Goal: Task Accomplishment & Management: Manage account settings

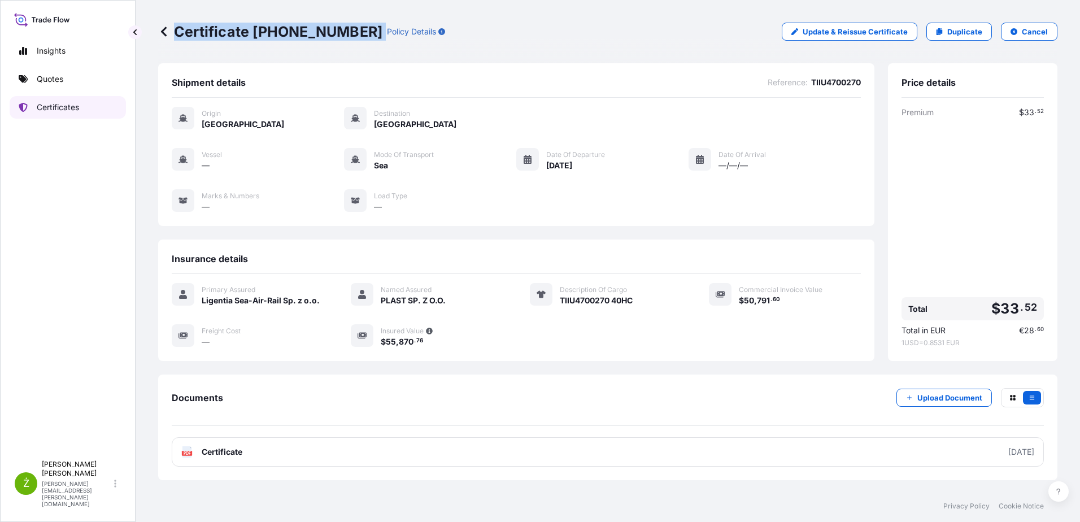
click at [53, 115] on link "Certificates" at bounding box center [68, 107] width 116 height 23
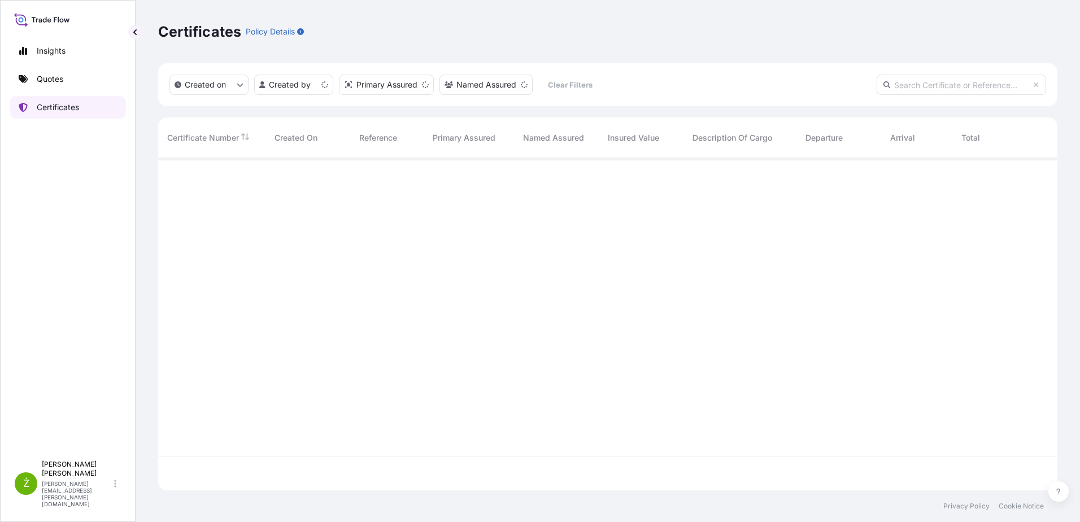
scroll to position [330, 891]
click at [931, 89] on input "text" at bounding box center [961, 85] width 169 height 20
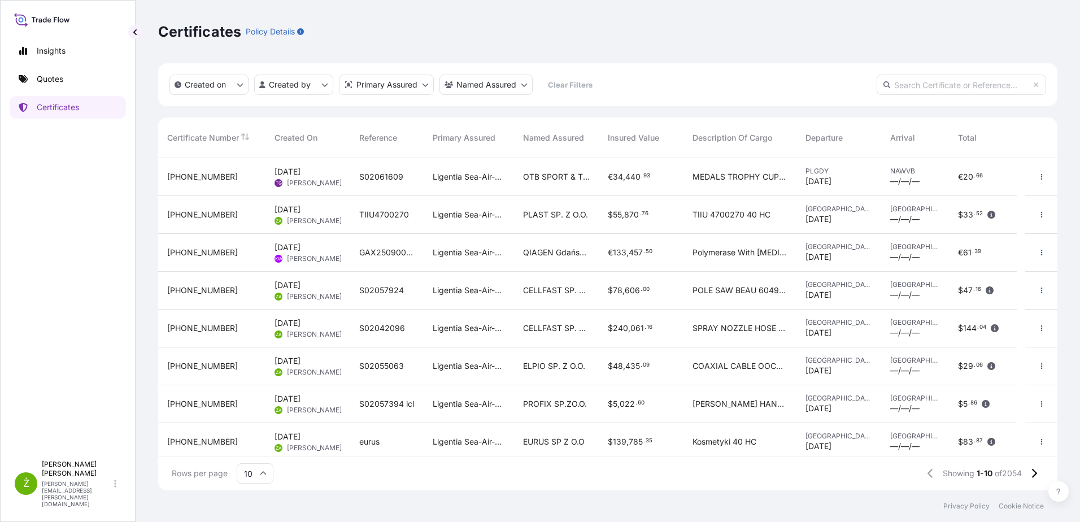
paste input "[PHONE_NUMBER]"
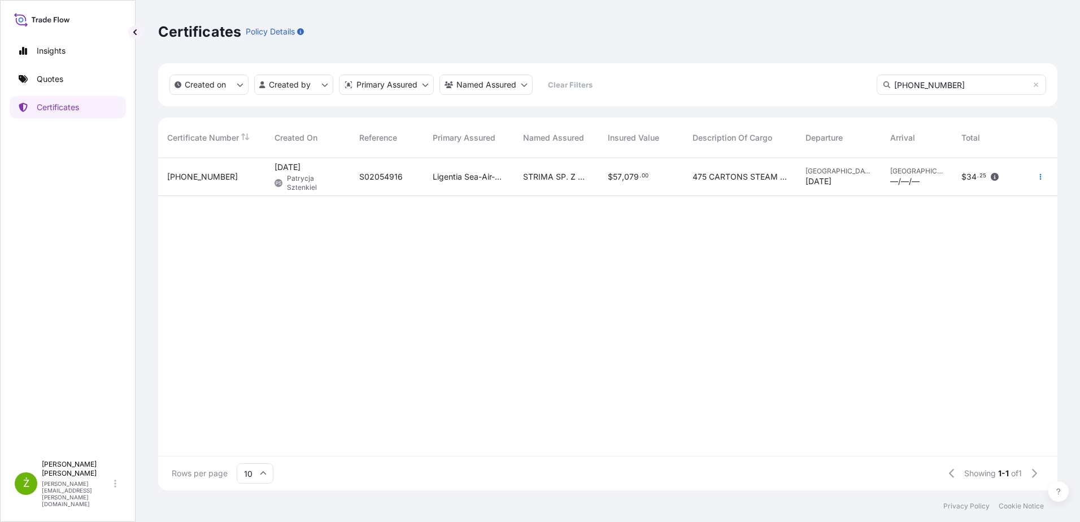
type input "[PHONE_NUMBER]"
click at [352, 168] on div "S02054916" at bounding box center [386, 177] width 73 height 38
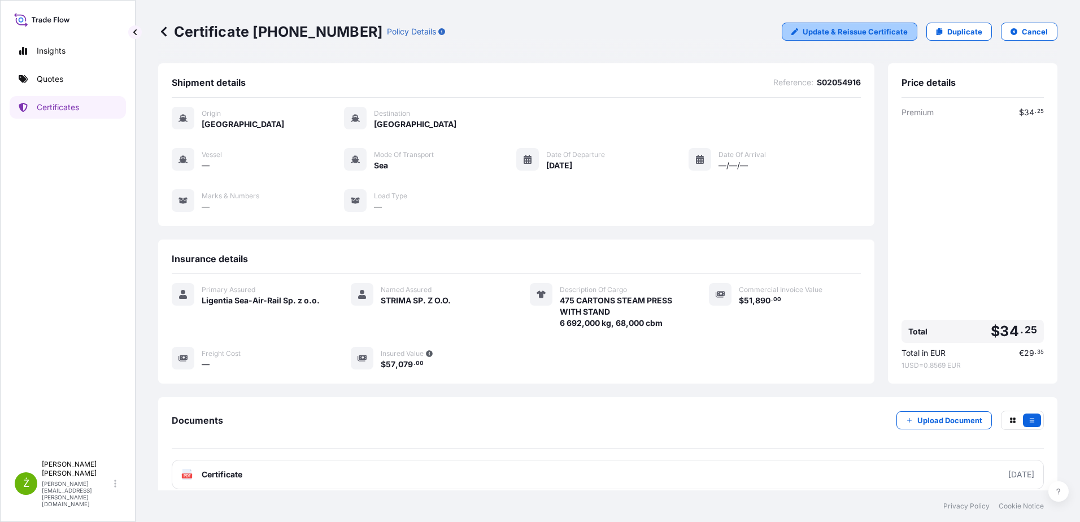
click at [805, 24] on link "Update & Reissue Certificate" at bounding box center [850, 32] width 136 height 18
select select "Sea"
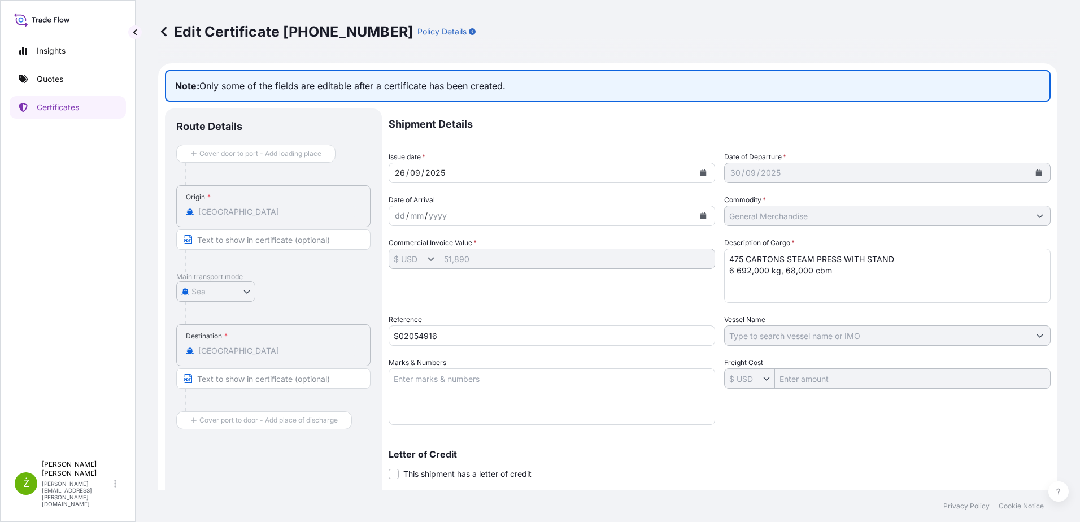
click at [412, 332] on input "S02054916" at bounding box center [552, 335] width 326 height 20
drag, startPoint x: 846, startPoint y: 279, endPoint x: 716, endPoint y: 278, distance: 129.9
click at [716, 278] on div "Shipment Details Issue date * [DATE] Date of Departure * [DATE] Date of Arrival…" at bounding box center [720, 355] width 662 height 495
paste textarea "MODEOOCU5855186 OOLKSJ3243 40HC 6787.00 KG 68.00 M3 482 CTN"
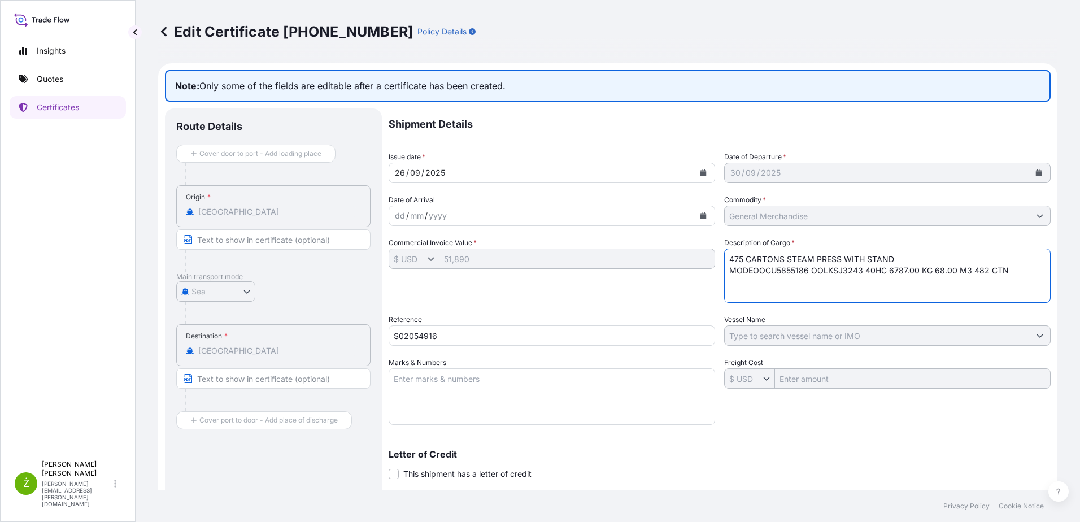
drag, startPoint x: 738, startPoint y: 261, endPoint x: 726, endPoint y: 261, distance: 11.9
click at [726, 261] on textarea "475 CARTONS STEAM PRESS WITH STAND 6 692,000 kg, 68,000 cbm" at bounding box center [887, 276] width 326 height 54
drag, startPoint x: 749, startPoint y: 271, endPoint x: 759, endPoint y: 281, distance: 14.4
click at [749, 272] on textarea "475 CARTONS STEAM PRESS WITH STAND 6 692,000 kg, 68,000 cbm" at bounding box center [887, 276] width 326 height 54
type textarea "CARTONS STEAM PRESS WITH STAND OOCU5855186 OOLKSJ3243 40HC 6787.00 KG 68.00 M3 …"
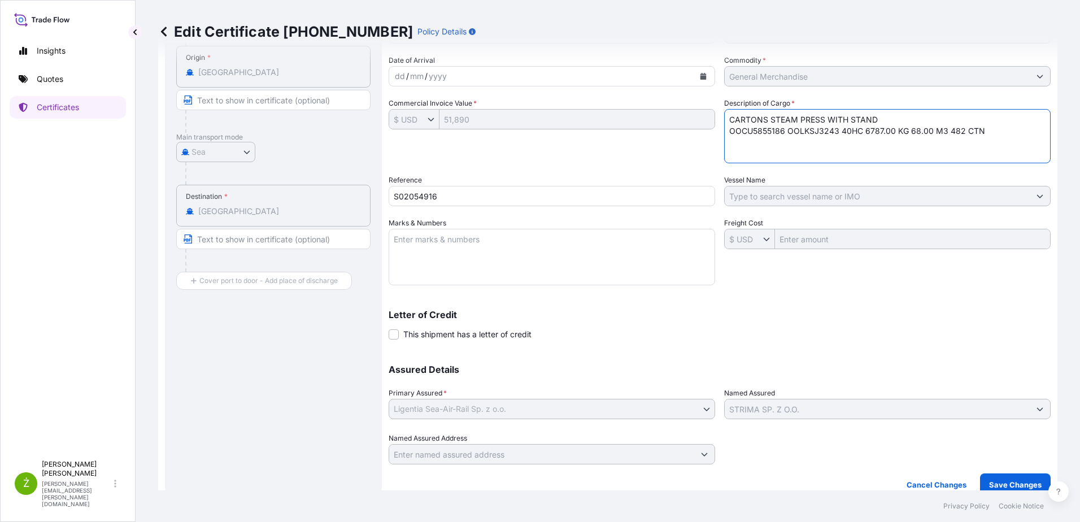
scroll to position [152, 0]
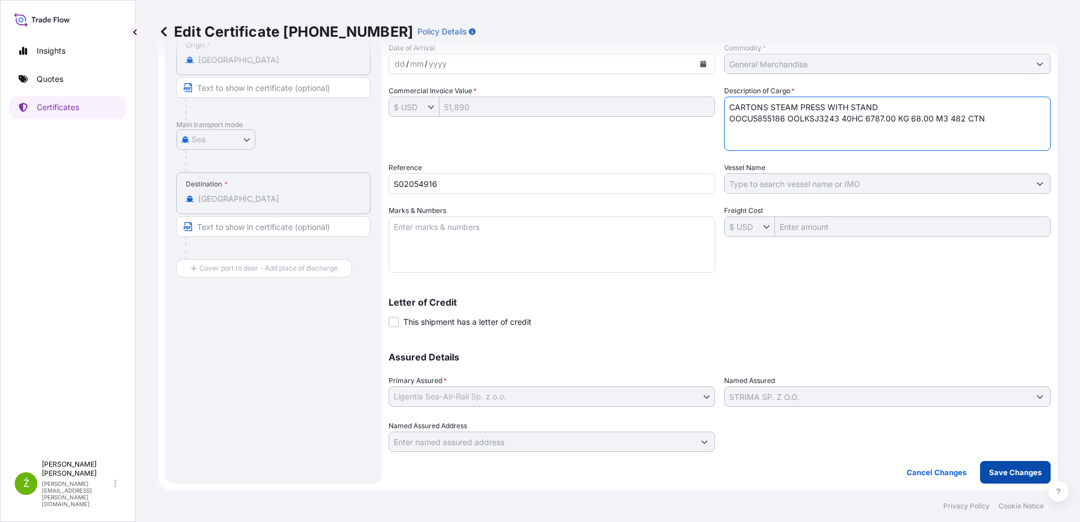
click at [1012, 480] on button "Save Changes" at bounding box center [1015, 472] width 71 height 23
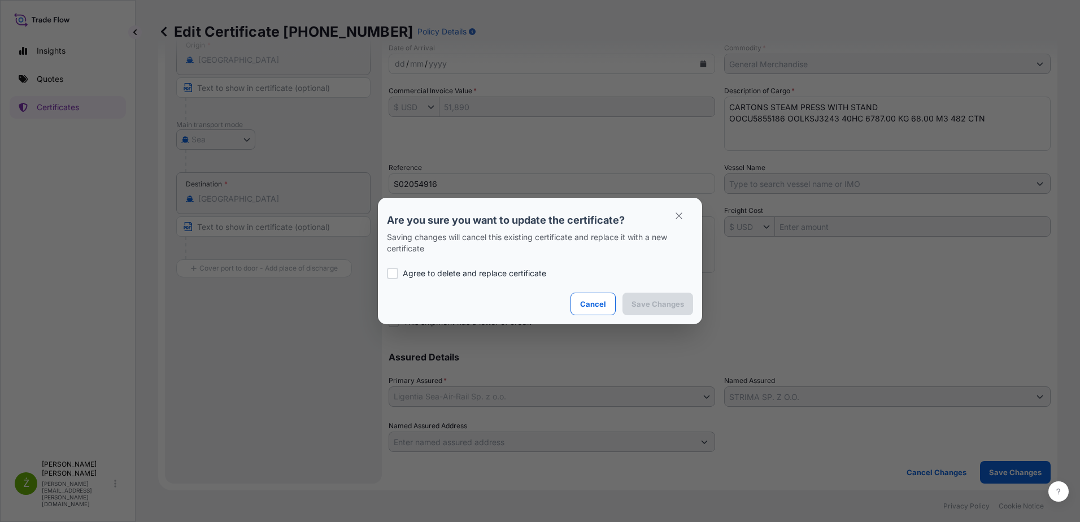
click at [473, 277] on p "Agree to delete and replace certificate" at bounding box center [474, 273] width 143 height 11
checkbox input "true"
click at [638, 305] on p "Save Changes" at bounding box center [657, 303] width 53 height 11
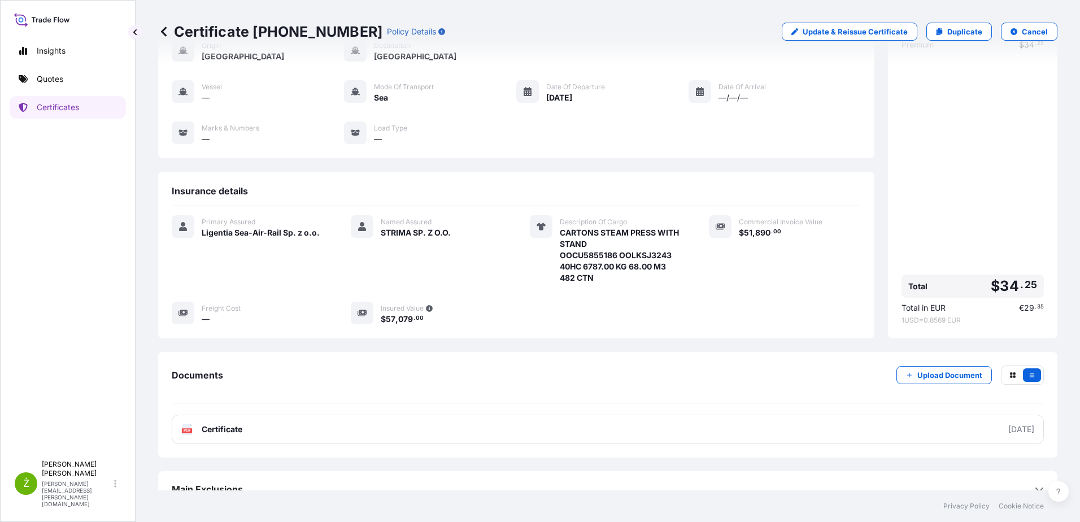
scroll to position [85, 0]
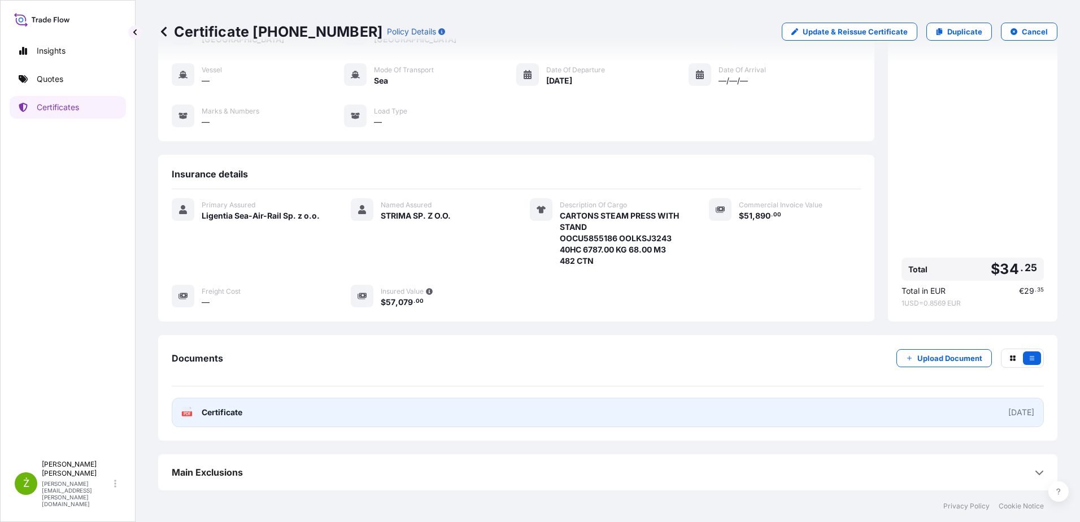
click at [537, 416] on link "PDF Certificate [DATE]" at bounding box center [608, 412] width 872 height 29
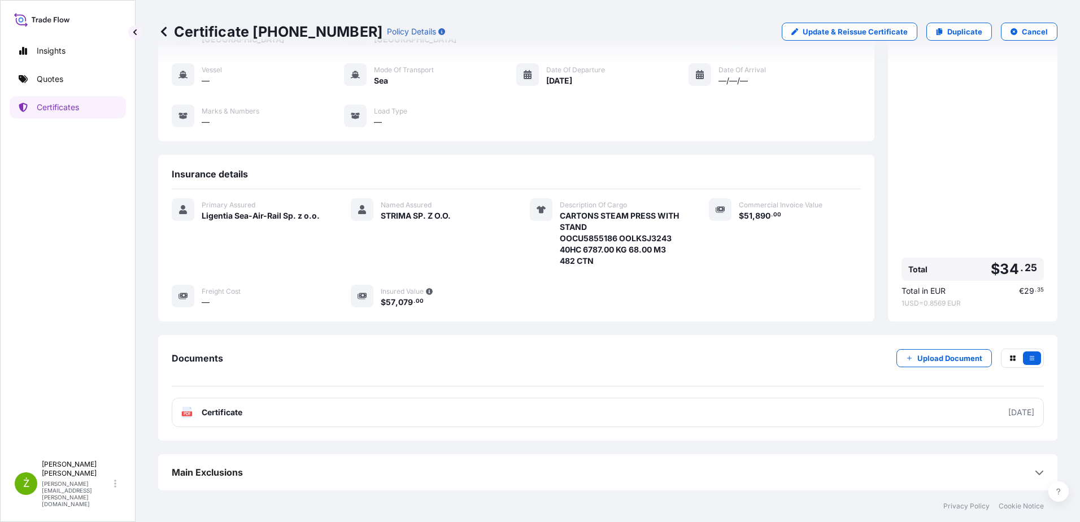
click at [162, 32] on icon at bounding box center [164, 32] width 6 height 10
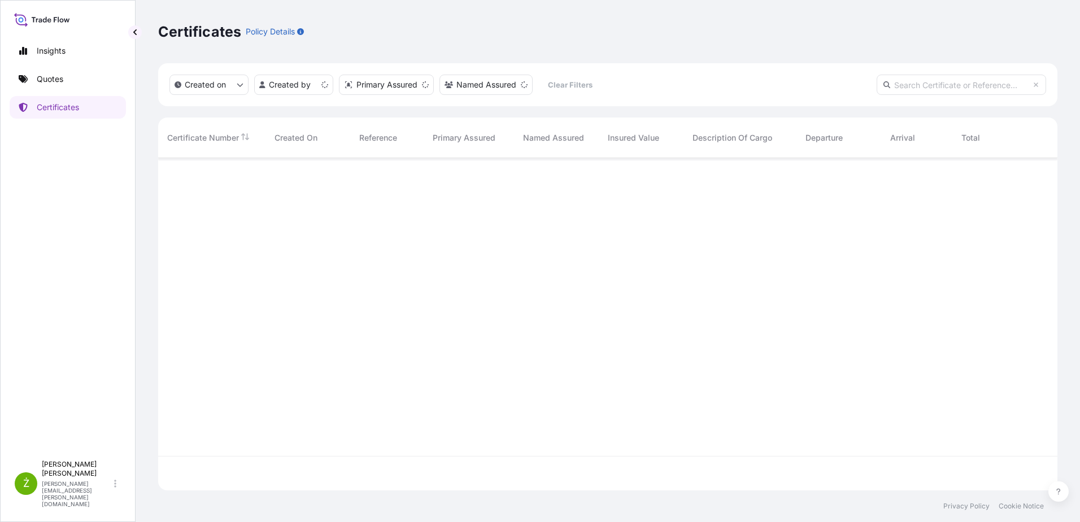
scroll to position [330, 891]
click at [928, 93] on input "text" at bounding box center [961, 85] width 169 height 20
paste input "[PHONE_NUMBER]"
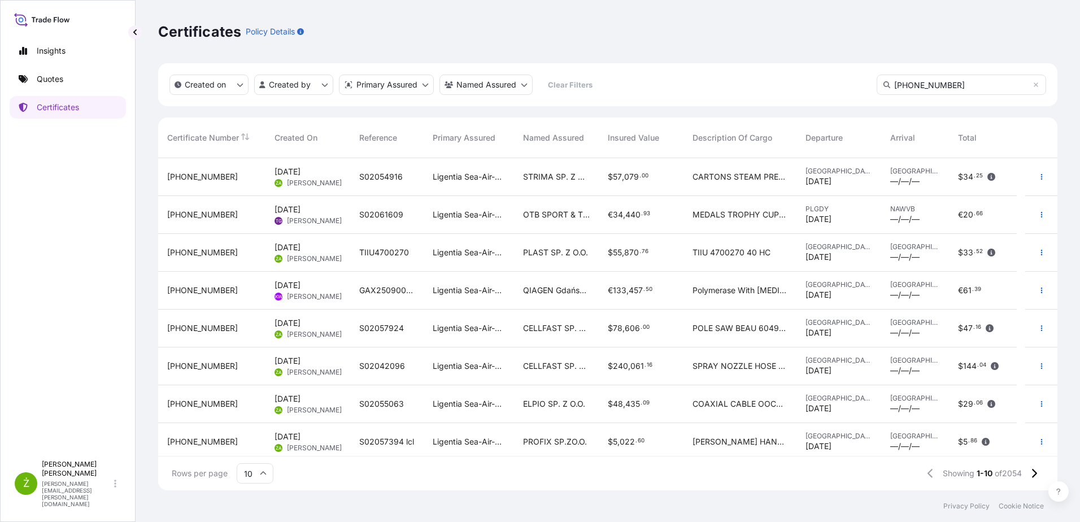
click at [956, 85] on input "[PHONE_NUMBER]" at bounding box center [961, 85] width 169 height 20
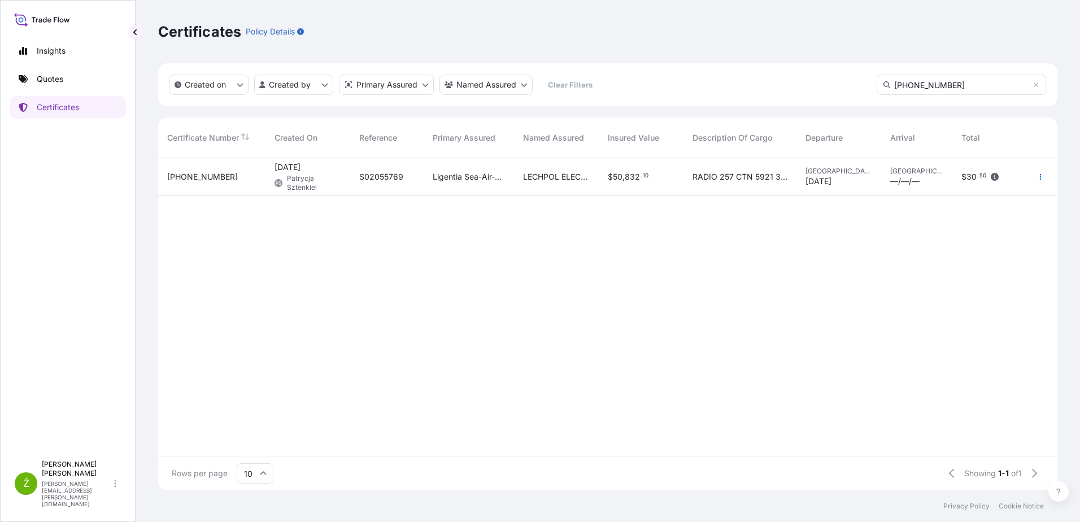
type input "[PHONE_NUMBER]"
click at [243, 184] on div "[PHONE_NUMBER]" at bounding box center [211, 177] width 107 height 38
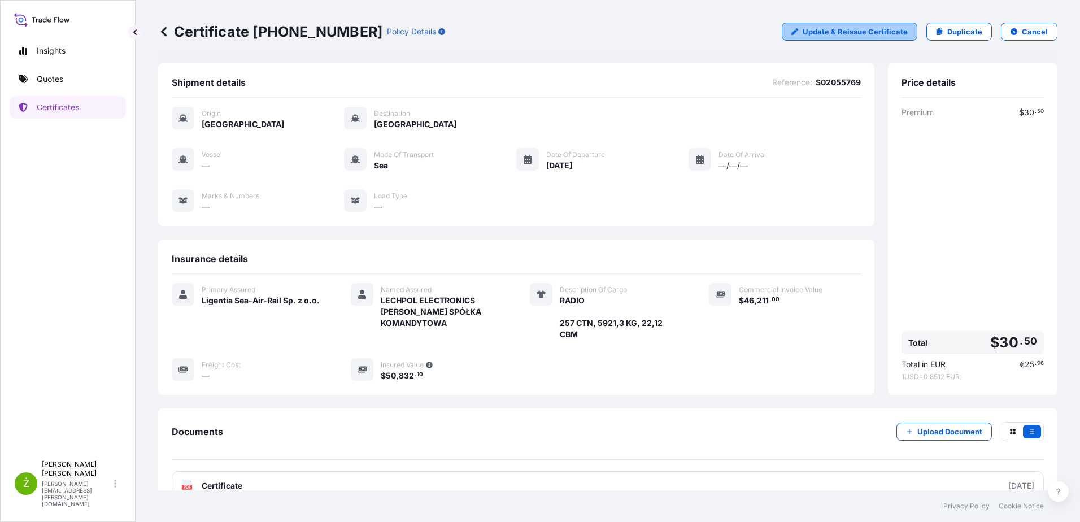
click at [835, 34] on p "Update & Reissue Certificate" at bounding box center [855, 31] width 105 height 11
select select "Sea"
select select "31440"
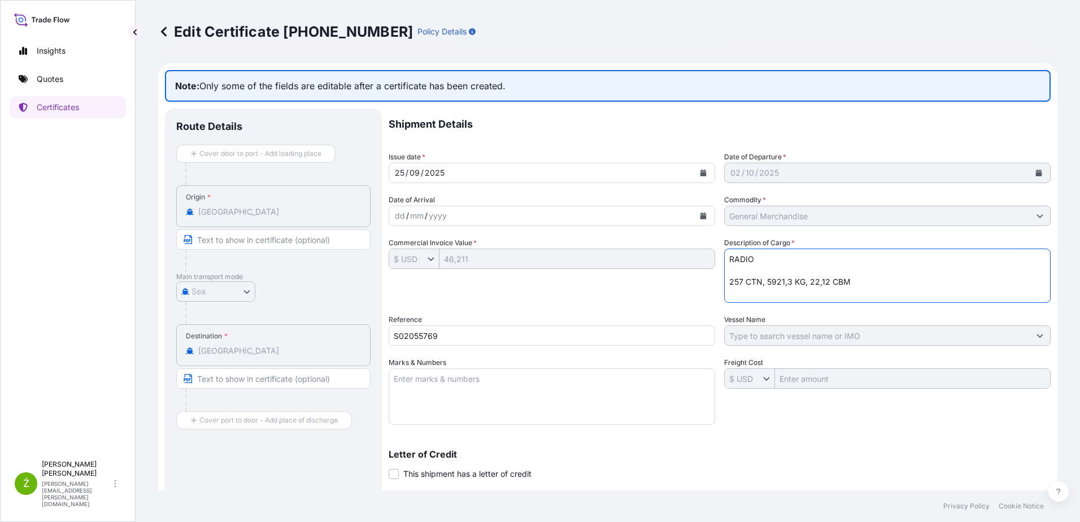
drag, startPoint x: 770, startPoint y: 289, endPoint x: 717, endPoint y: 291, distance: 53.2
click at [717, 291] on div "Shipment Details Issue date * [DATE] Date of Departure * [DATE] Date of Arrival…" at bounding box center [720, 355] width 662 height 495
paste textarea "MODEMEDU6309788 FJ25624926 40HC 5921.30 KG 22.111 M3 257 CTN"
drag, startPoint x: 750, startPoint y: 281, endPoint x: 718, endPoint y: 282, distance: 31.6
click at [718, 282] on div "Shipment Details Issue date * [DATE] Date of Departure * [DATE] Date of Arrival…" at bounding box center [720, 355] width 662 height 495
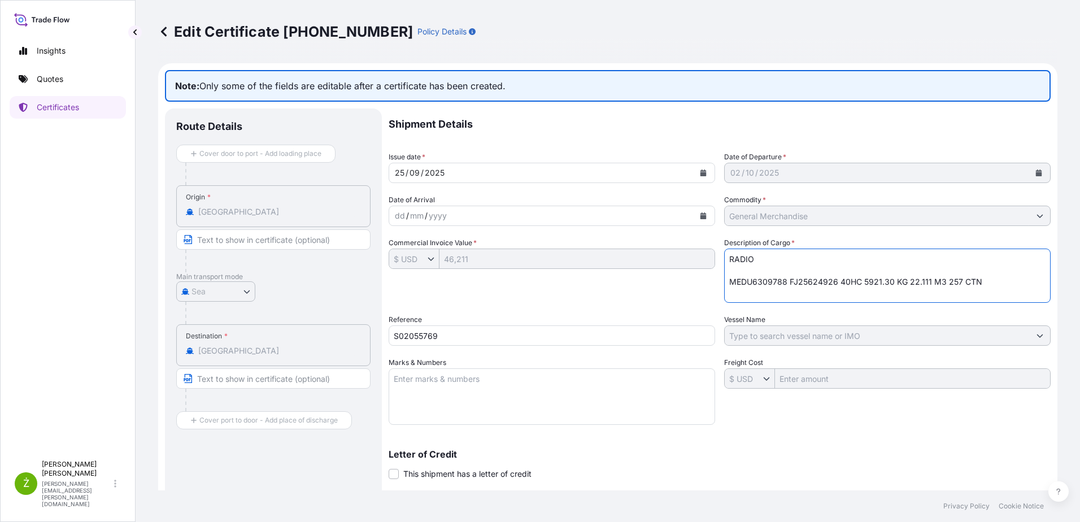
type textarea "RADIO MEDU6309788 FJ25624926 40HC 5921.30 KG 22.111 M3 257 CTN"
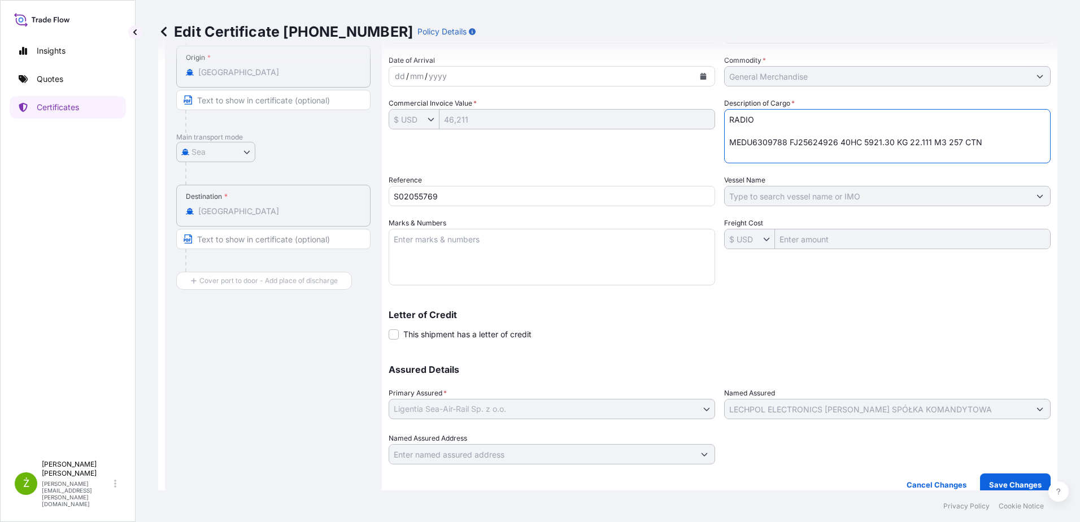
scroll to position [152, 0]
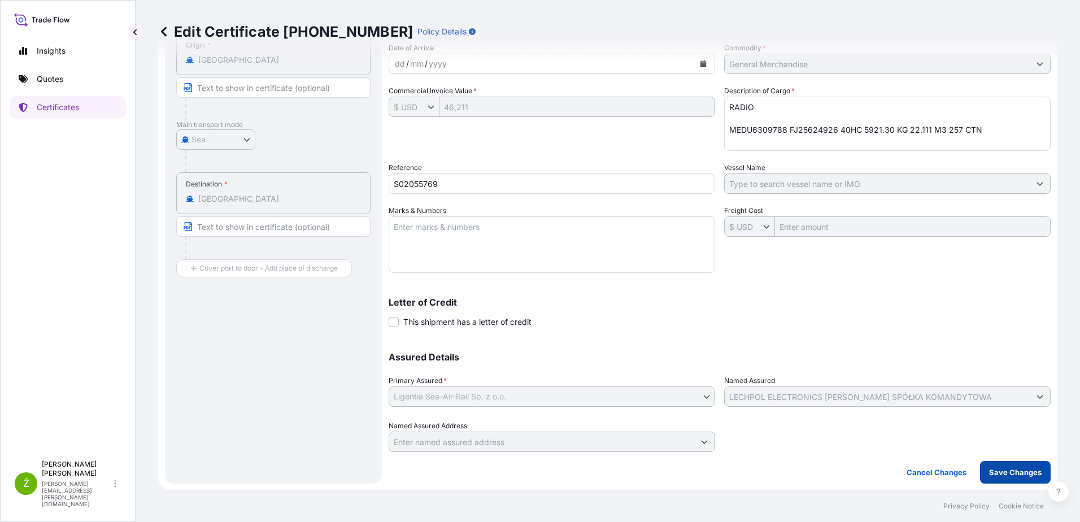
click at [993, 469] on p "Save Changes" at bounding box center [1015, 472] width 53 height 11
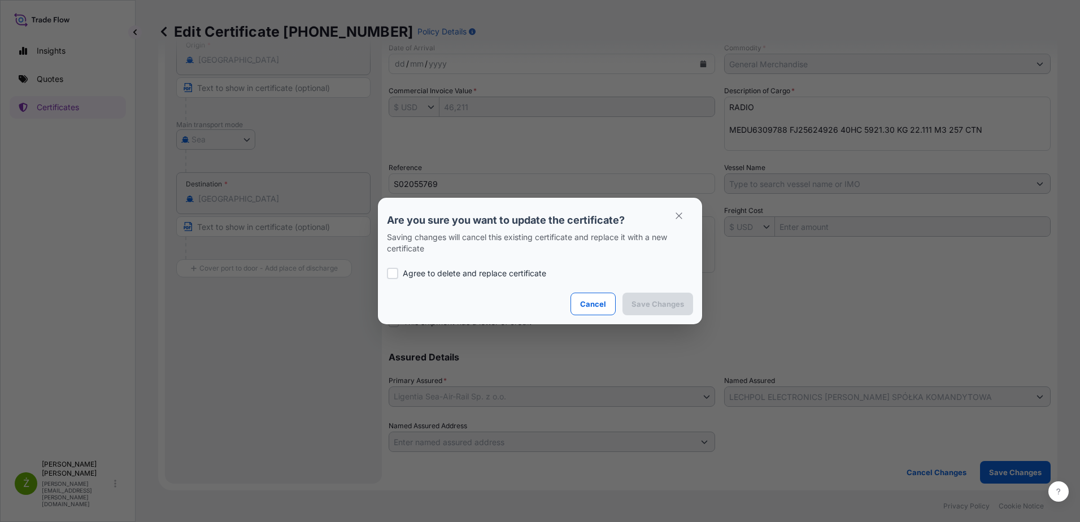
click at [482, 271] on p "Agree to delete and replace certificate" at bounding box center [474, 273] width 143 height 11
checkbox input "true"
click at [659, 300] on p "Save Changes" at bounding box center [657, 303] width 53 height 11
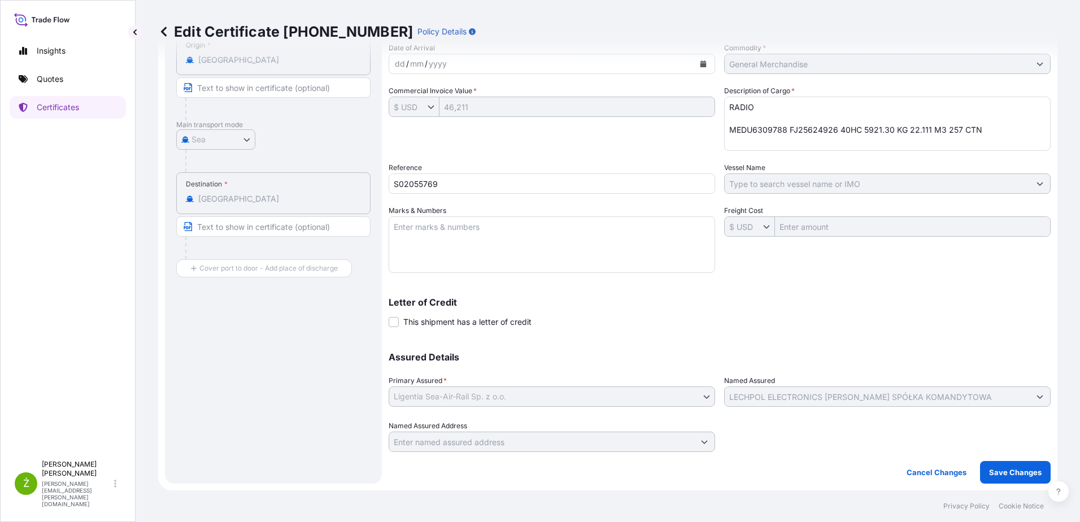
scroll to position [35, 0]
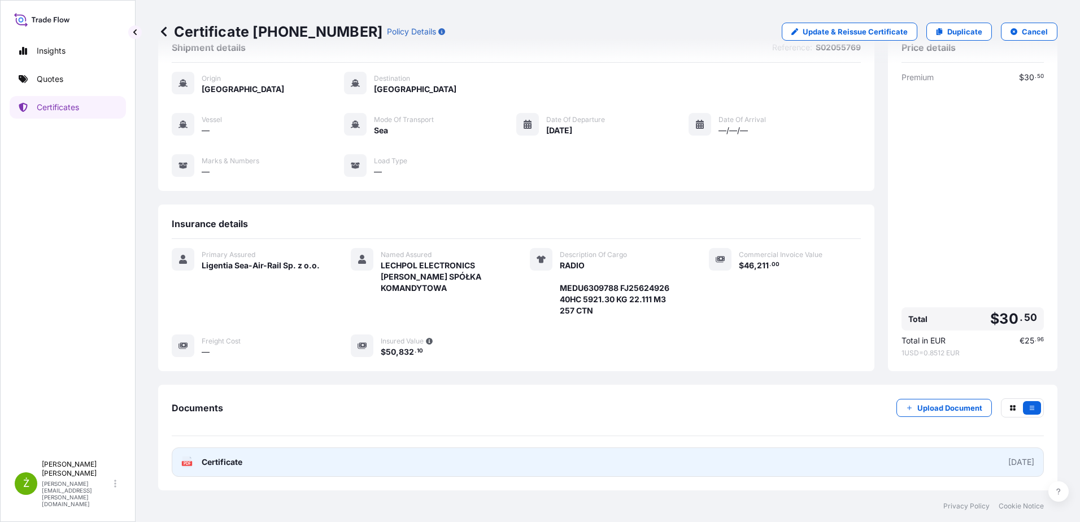
click at [368, 457] on link "PDF Certificate [DATE]" at bounding box center [608, 461] width 872 height 29
